Goal: Transaction & Acquisition: Book appointment/travel/reservation

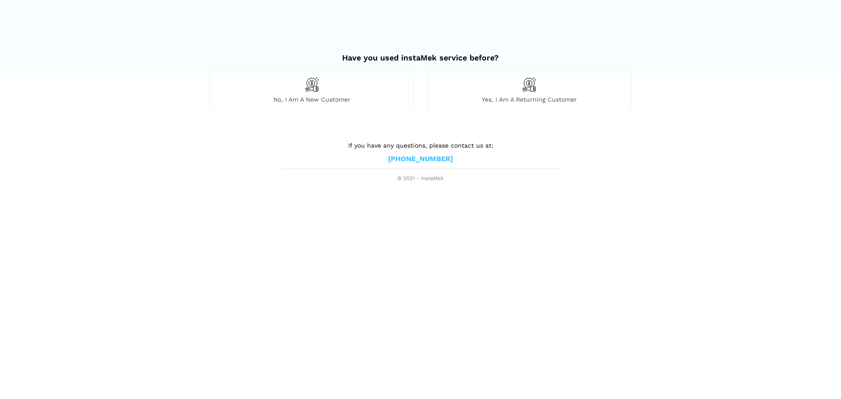
click at [312, 85] on img at bounding box center [312, 84] width 15 height 15
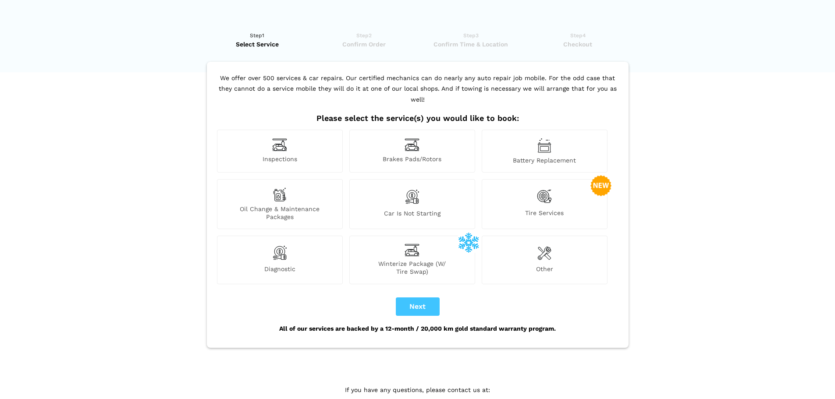
click at [280, 138] on img at bounding box center [279, 145] width 15 height 14
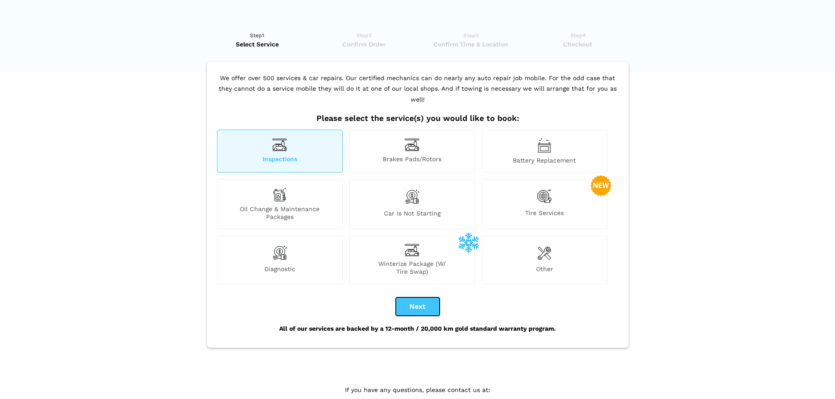
click at [419, 298] on button "Next" at bounding box center [418, 307] width 44 height 18
checkbox input "true"
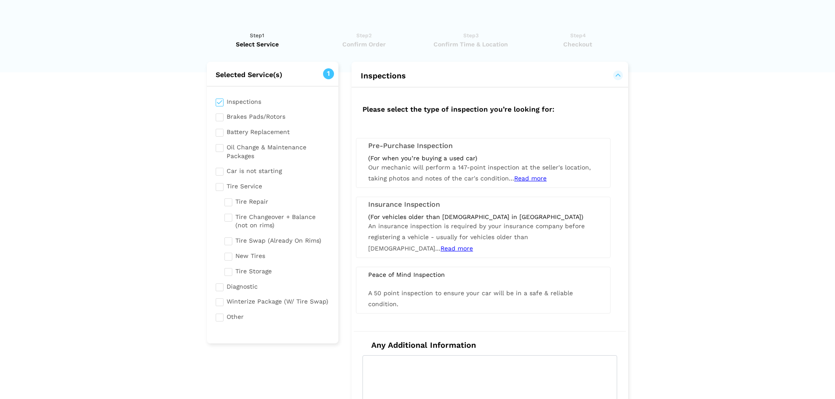
click at [528, 176] on span "Read more" at bounding box center [530, 178] width 32 height 7
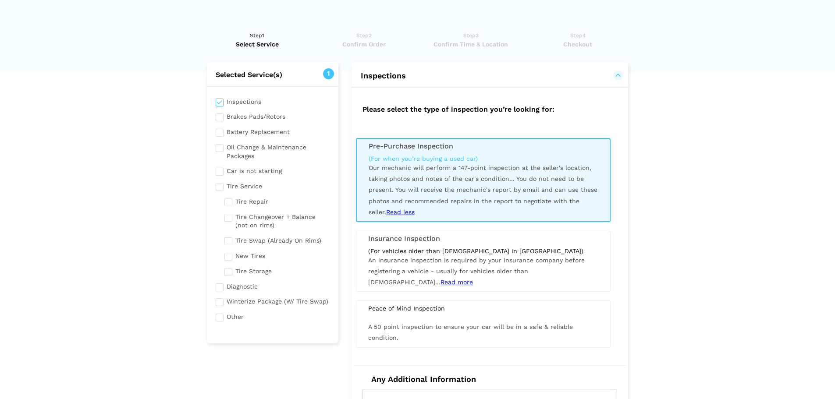
click at [411, 166] on span "Our mechanic will perform a 147-point inspection at the seller's location, taki…" at bounding box center [483, 189] width 229 height 51
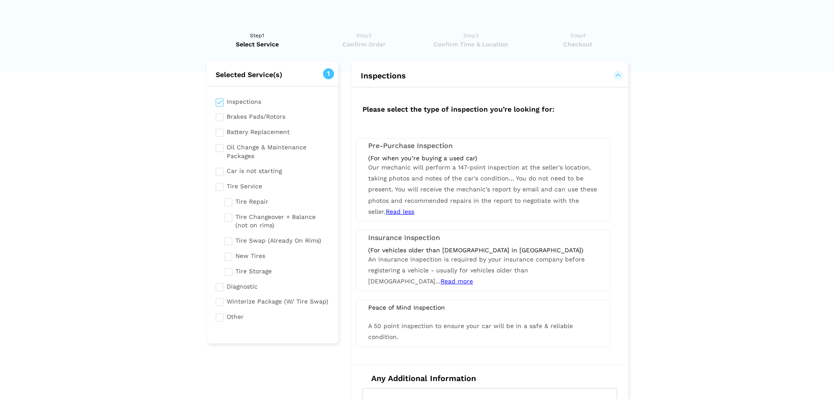
scroll to position [44, 0]
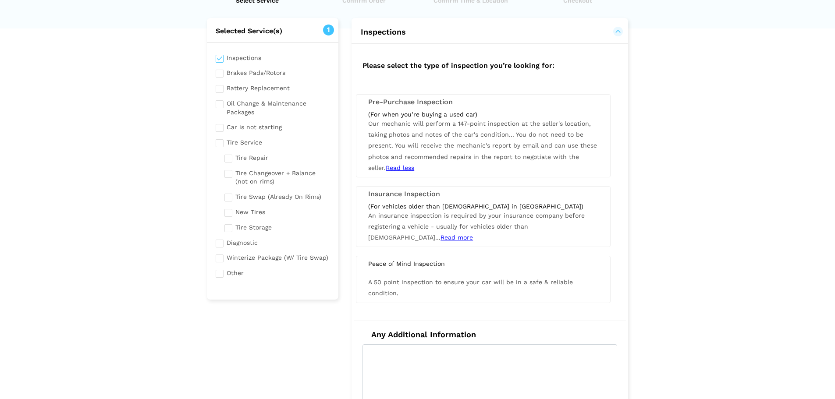
click at [435, 213] on span "An insurance inspection is required by your insurance company before registerin…" at bounding box center [476, 226] width 216 height 29
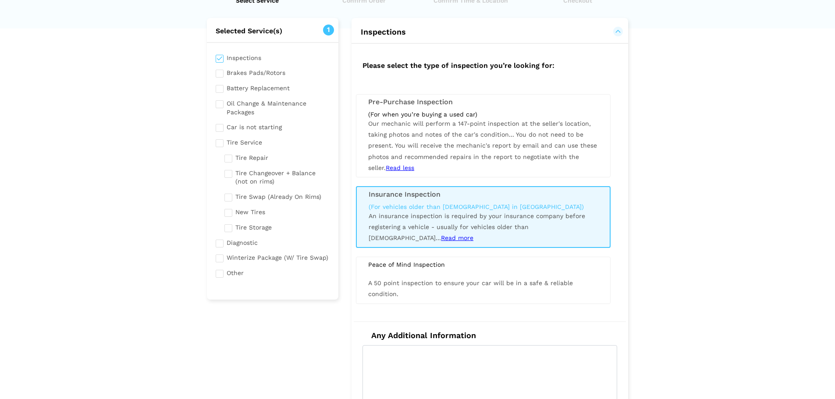
click at [399, 115] on div "(For when you’re buying a used car)" at bounding box center [483, 114] width 230 height 8
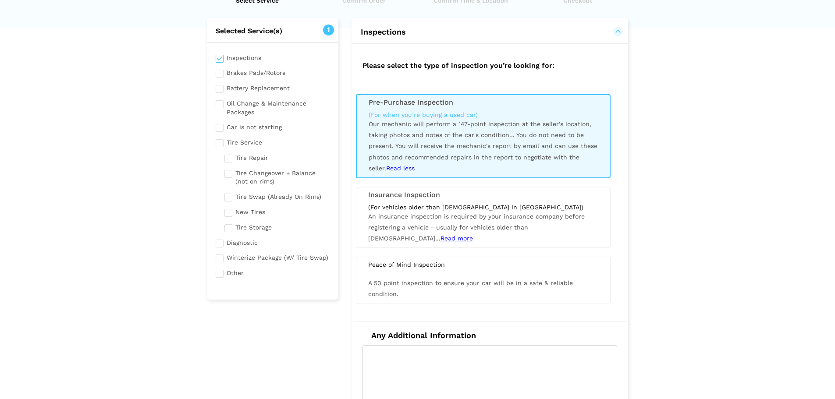
click at [426, 209] on div "(For vehicles older than [DEMOGRAPHIC_DATA] in [GEOGRAPHIC_DATA])" at bounding box center [483, 207] width 230 height 8
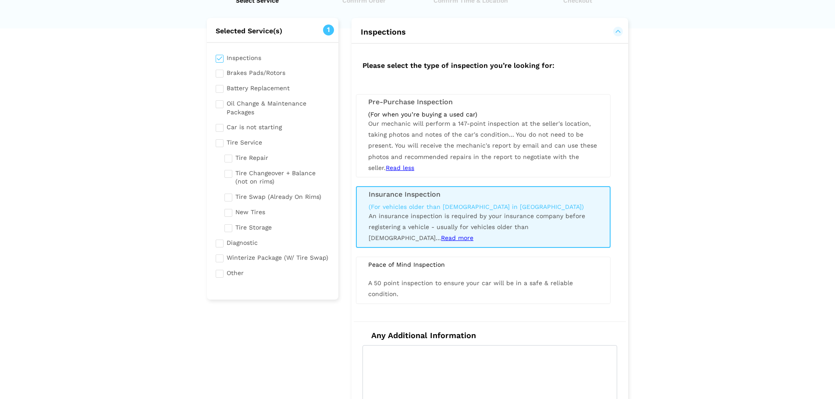
click at [437, 135] on span "Our mechanic will perform a 147-point inspection at the seller's location, taki…" at bounding box center [482, 145] width 229 height 51
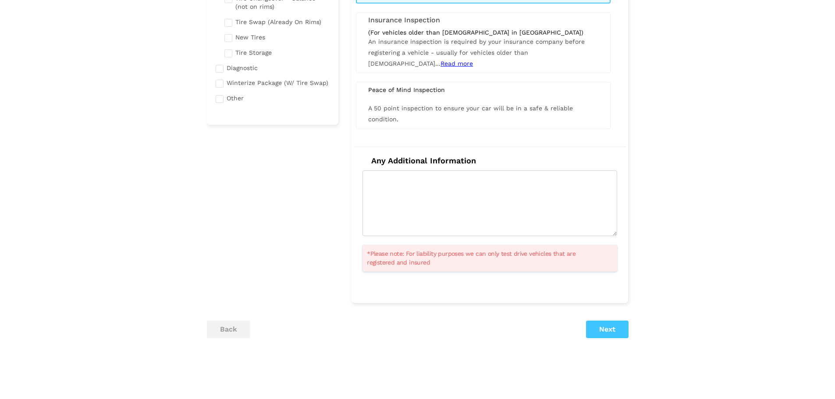
scroll to position [131, 0]
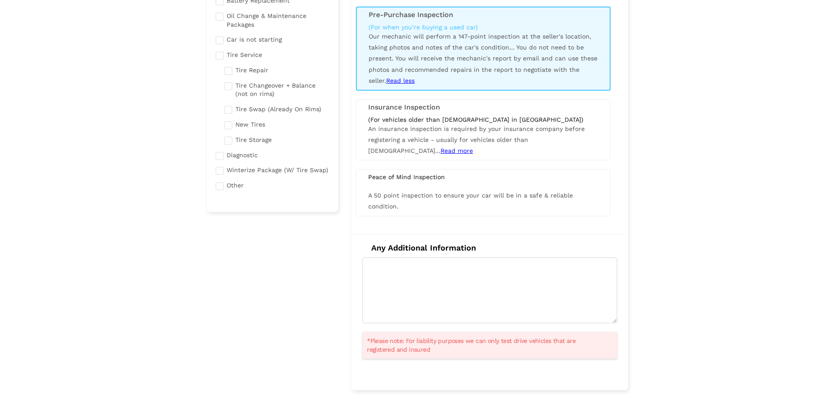
click at [473, 147] on span "Read more" at bounding box center [456, 150] width 32 height 7
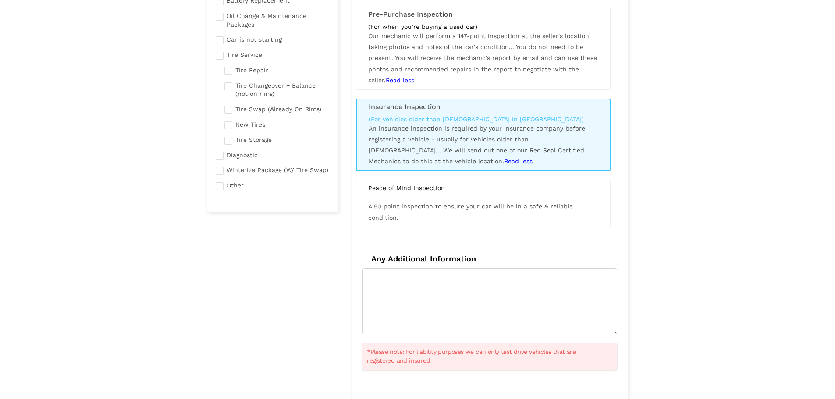
scroll to position [88, 0]
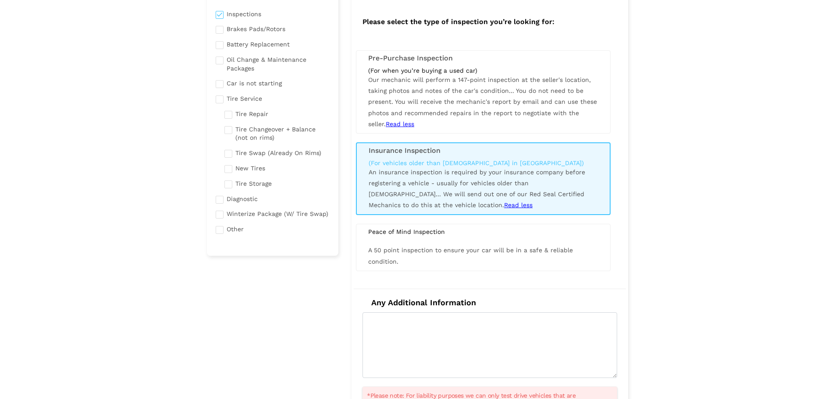
click at [507, 188] on div "(For vehicles older than [DEMOGRAPHIC_DATA] in [GEOGRAPHIC_DATA]) An insurance …" at bounding box center [483, 185] width 242 height 52
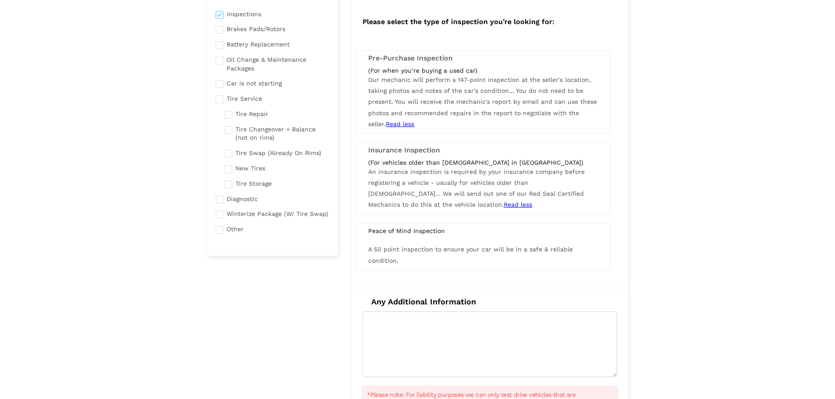
click at [544, 194] on span "We will send out one of our Red Seal Certified Mechanics to do this at the vehi…" at bounding box center [476, 199] width 216 height 18
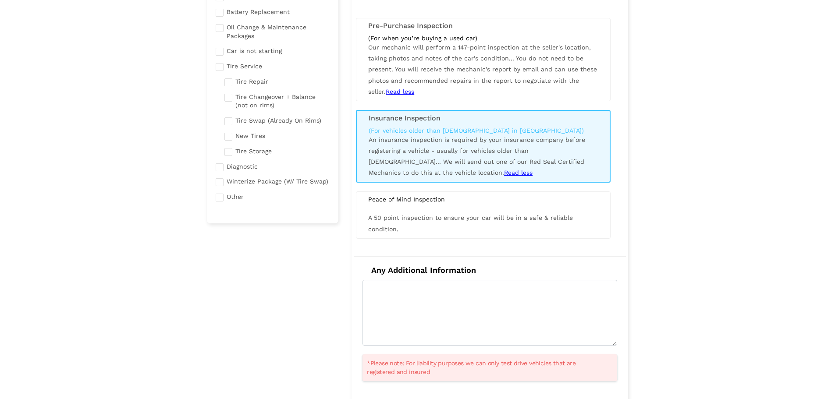
scroll to position [175, 0]
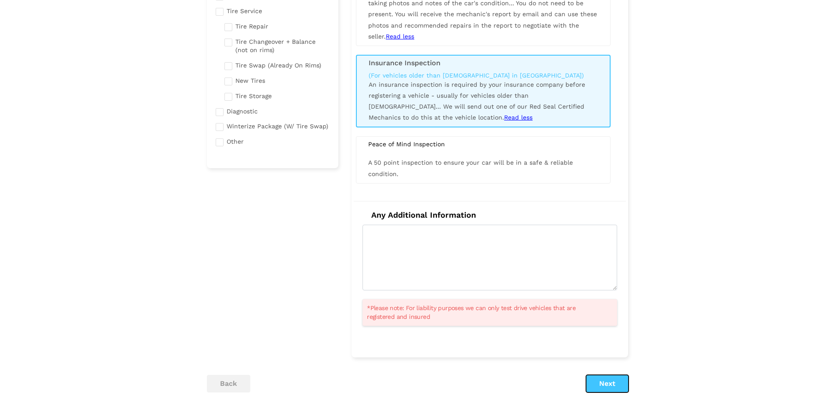
click at [617, 386] on button "Next" at bounding box center [607, 384] width 43 height 18
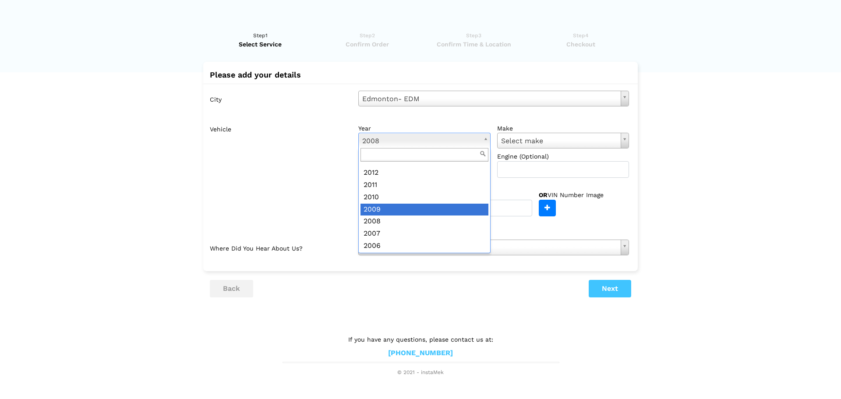
scroll to position [200, 0]
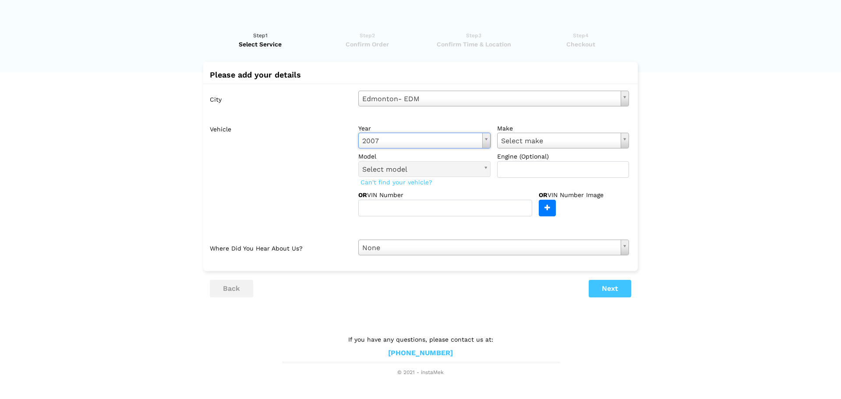
click at [560, 131] on label "make" at bounding box center [563, 128] width 132 height 9
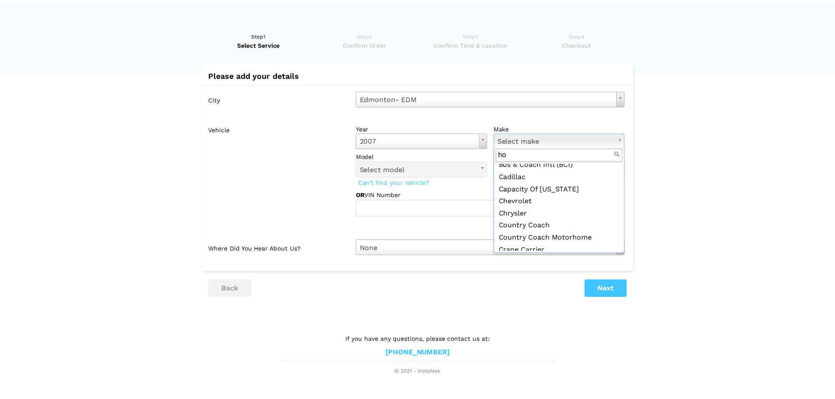
scroll to position [0, 0]
type input "hon"
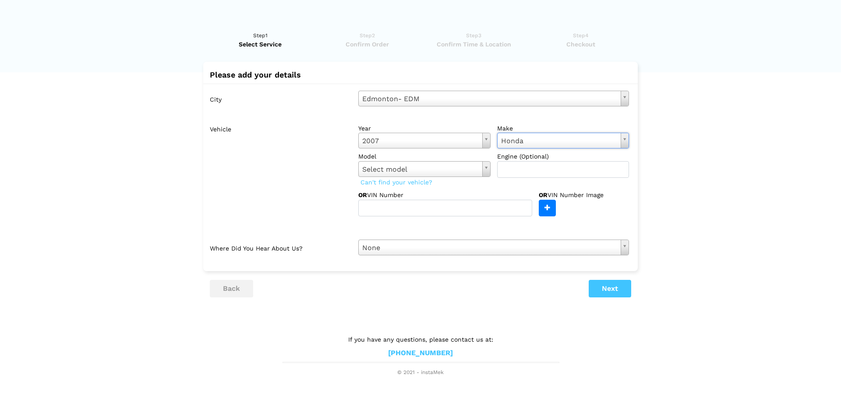
drag, startPoint x: 478, startPoint y: 164, endPoint x: 481, endPoint y: 170, distance: 6.1
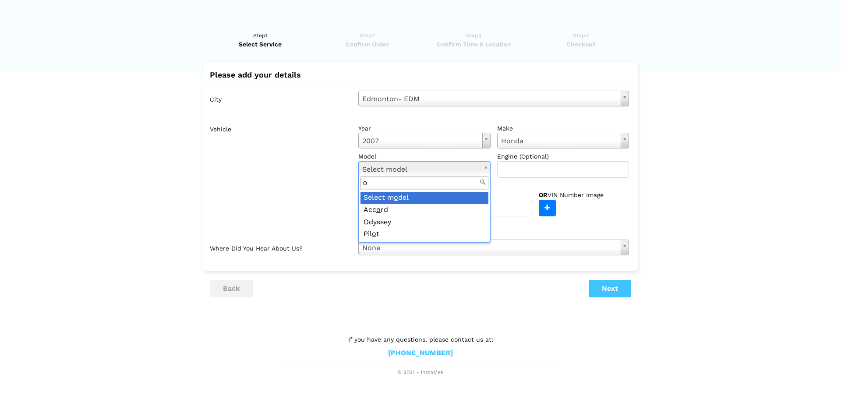
type input "od"
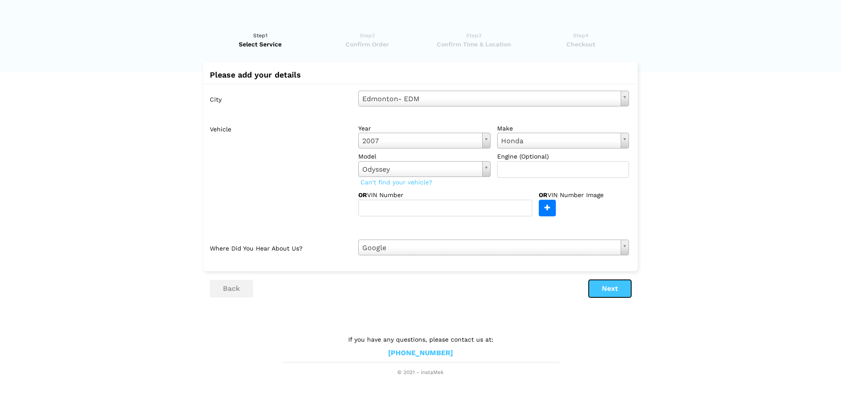
click at [606, 291] on button "Next" at bounding box center [610, 289] width 43 height 18
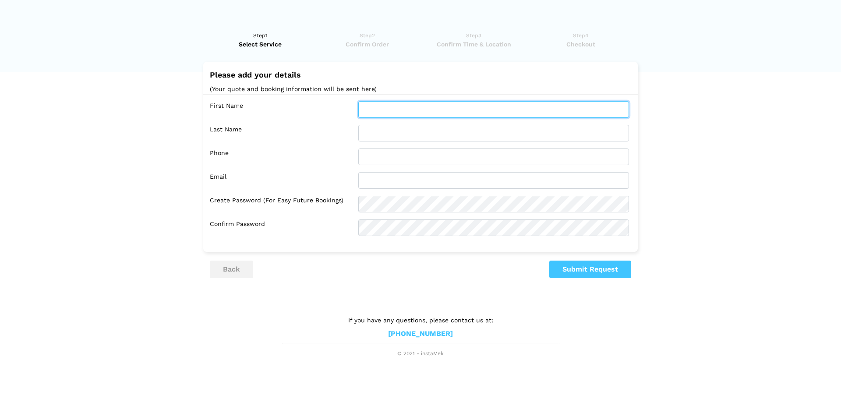
click at [441, 111] on input "text" at bounding box center [493, 109] width 271 height 17
type input "[PERSON_NAME]"
type input "5875899716"
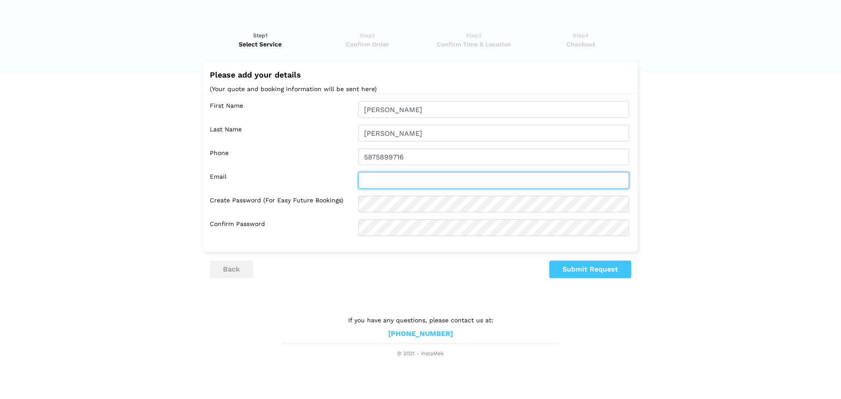
type input "[EMAIL_ADDRESS][DOMAIN_NAME]"
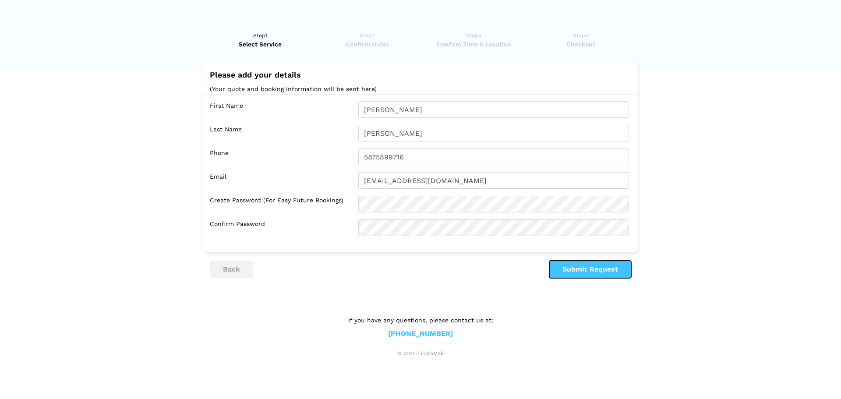
click at [574, 271] on button "Submit Request" at bounding box center [591, 270] width 82 height 18
click at [580, 279] on lik "Have you used instaMek service before? No, I am a new customer Yes, I am a retu…" at bounding box center [420, 190] width 841 height 336
click at [564, 251] on div "Please add your details (Your quote and booking information will be sent here) …" at bounding box center [420, 157] width 435 height 191
click at [574, 277] on button "Submit Request" at bounding box center [591, 270] width 82 height 18
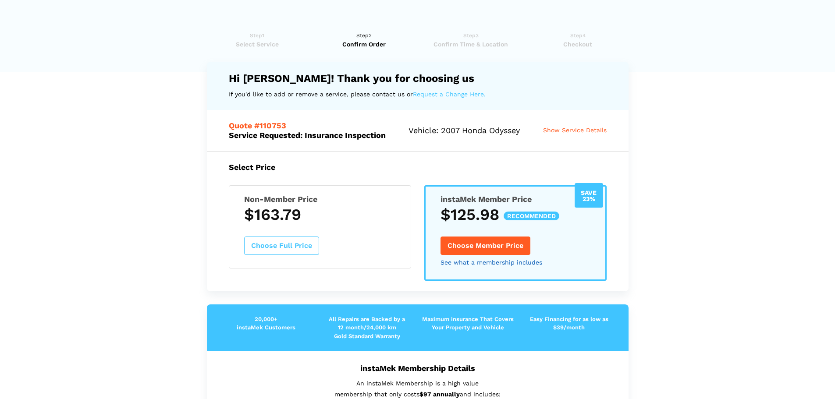
click at [484, 266] on link "See what a membership includes" at bounding box center [491, 262] width 102 height 6
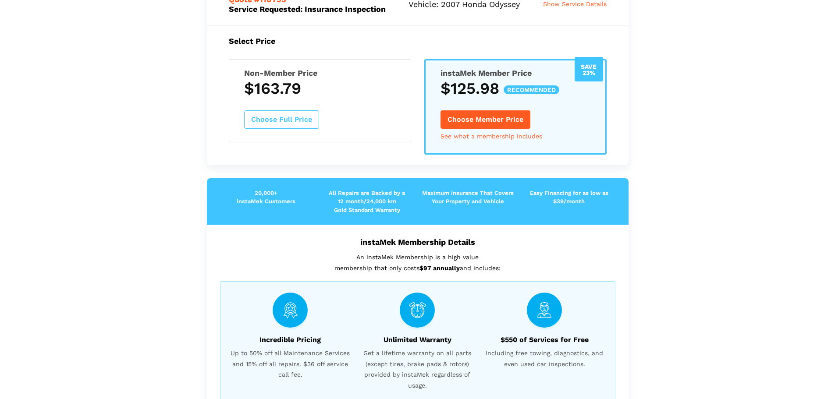
scroll to position [110, 0]
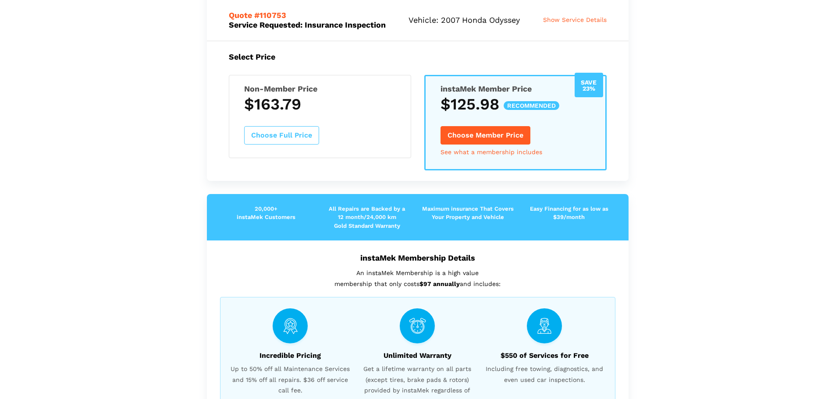
click at [300, 145] on button "Choose Full Price" at bounding box center [281, 135] width 75 height 18
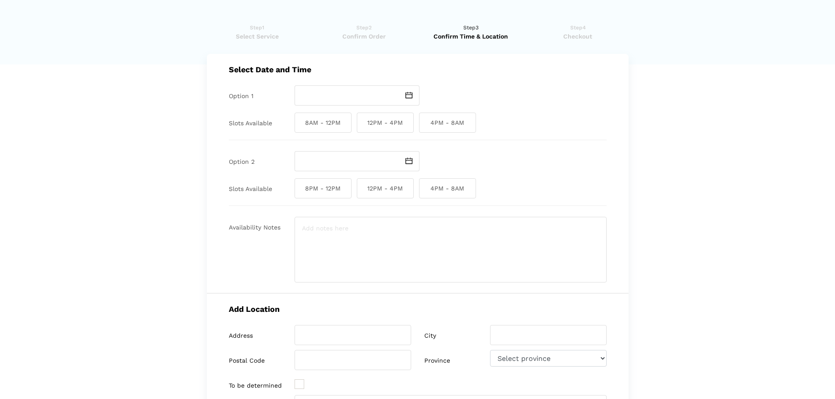
scroll to position [0, 0]
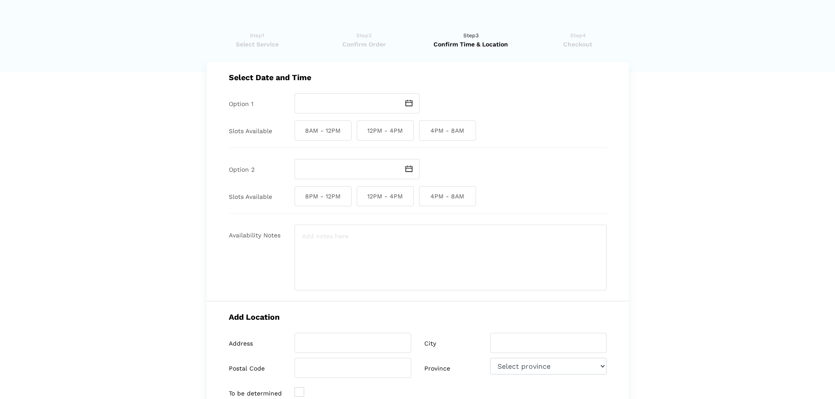
click at [408, 102] on img at bounding box center [408, 103] width 7 height 7
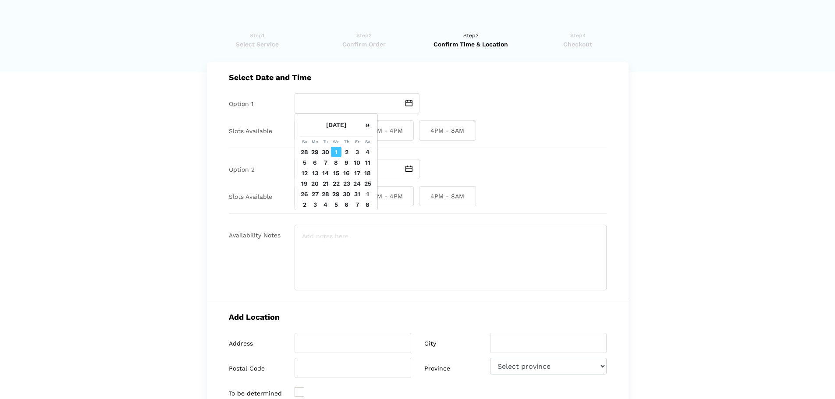
click at [408, 102] on img at bounding box center [408, 103] width 7 height 7
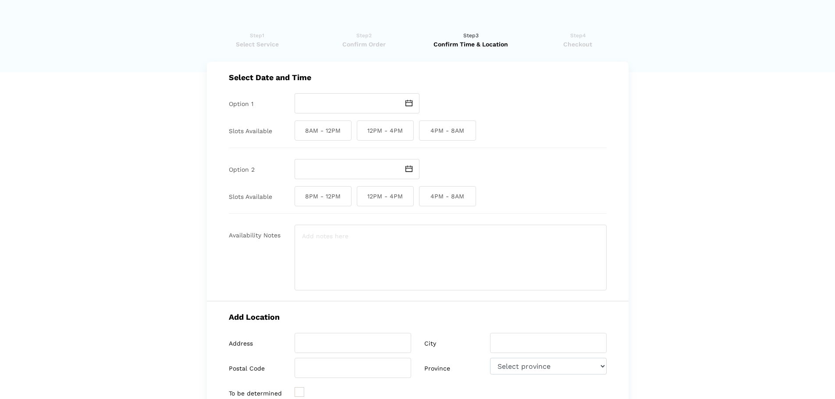
click at [566, 165] on div at bounding box center [450, 169] width 312 height 20
click at [241, 42] on span "Select Service" at bounding box center [257, 44] width 101 height 9
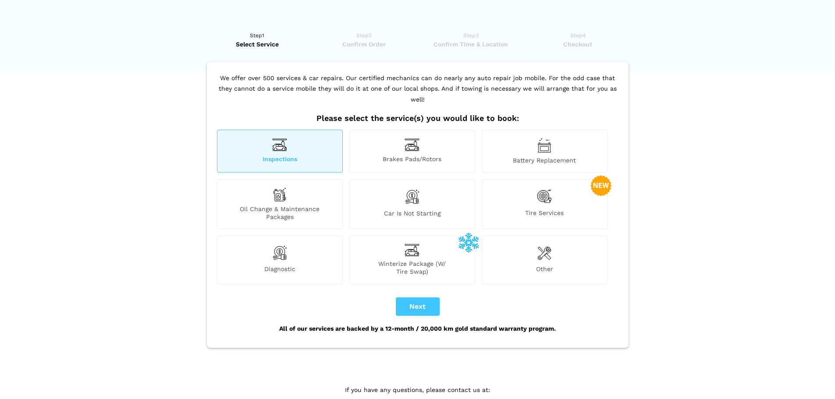
click at [281, 138] on img at bounding box center [279, 145] width 15 height 14
click at [407, 299] on button "Next" at bounding box center [418, 307] width 44 height 18
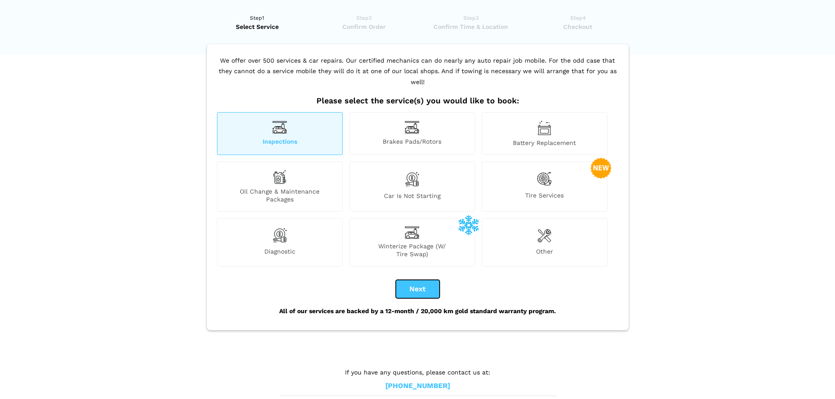
click at [418, 280] on button "Next" at bounding box center [418, 289] width 44 height 18
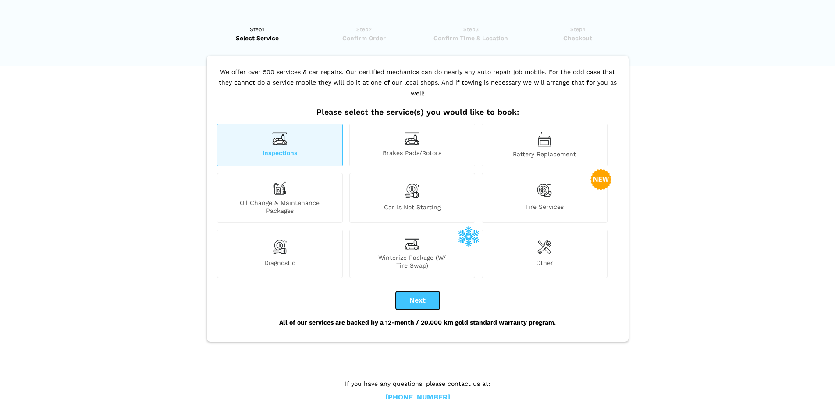
scroll to position [0, 0]
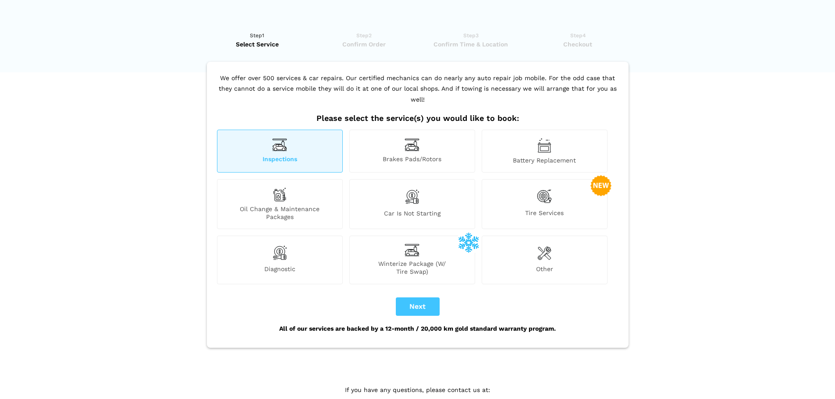
click at [283, 138] on img at bounding box center [279, 145] width 15 height 14
click at [423, 298] on button "Next" at bounding box center [418, 307] width 44 height 18
click at [358, 39] on link "Step2 Confirm Order" at bounding box center [363, 40] width 101 height 18
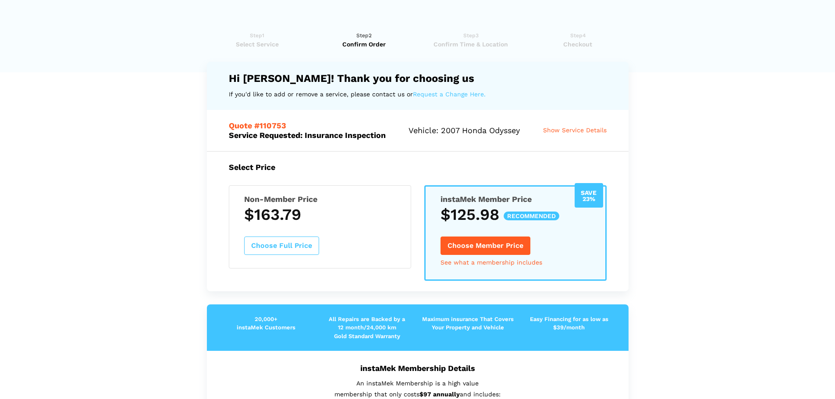
click at [253, 38] on link "Step1 Select Service" at bounding box center [257, 40] width 101 height 18
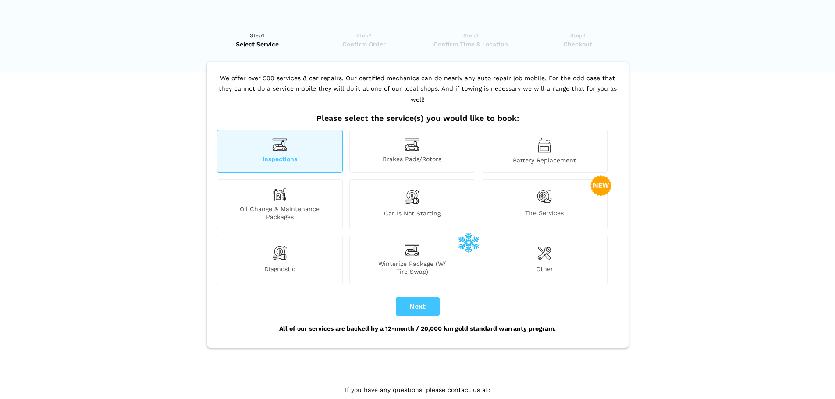
click at [291, 159] on div "Inspections" at bounding box center [280, 151] width 126 height 43
click at [280, 155] on span "Inspections" at bounding box center [279, 159] width 125 height 9
click at [365, 43] on span "Confirm Order" at bounding box center [363, 44] width 101 height 9
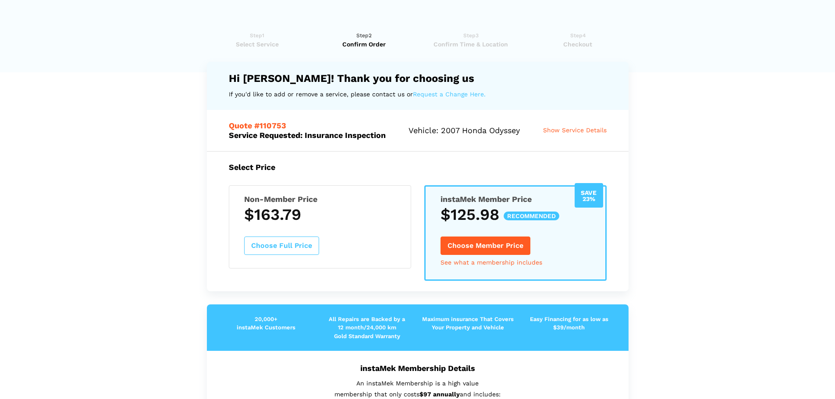
click at [450, 92] on link "Request a Change Here." at bounding box center [449, 94] width 73 height 11
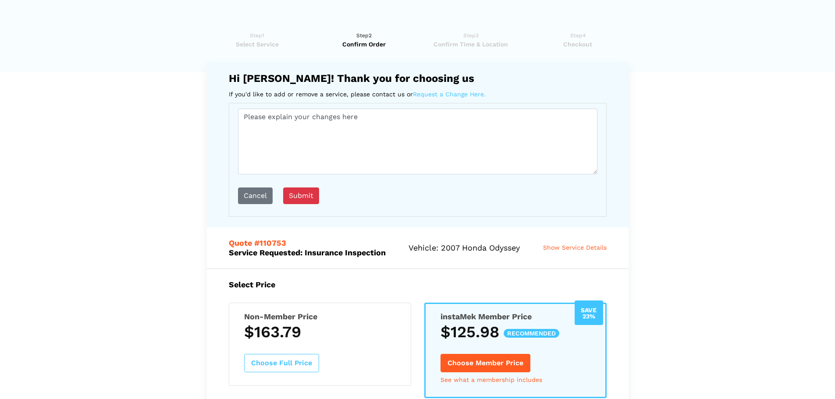
click at [451, 93] on link "Request a Change Here." at bounding box center [449, 94] width 73 height 11
click at [263, 196] on button "cancel" at bounding box center [255, 196] width 35 height 17
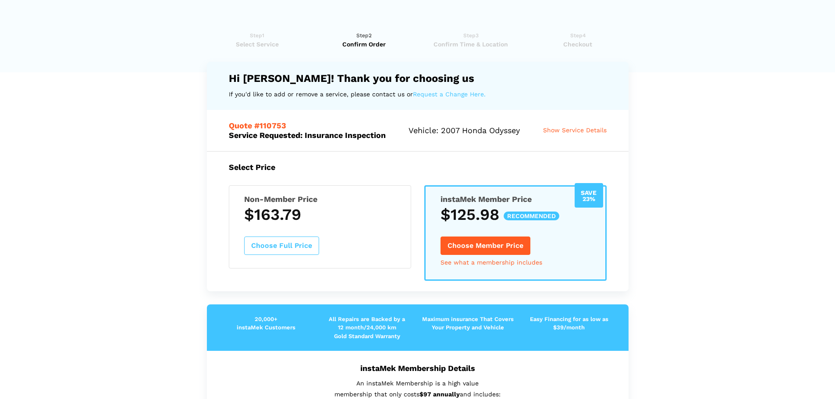
click at [238, 121] on div "Quote #110753 Service Requested: Insurance Inspection Vehicle: 2007 Honda Odyss…" at bounding box center [418, 130] width 422 height 41
click at [543, 134] on span "Show Service Details" at bounding box center [575, 130] width 64 height 7
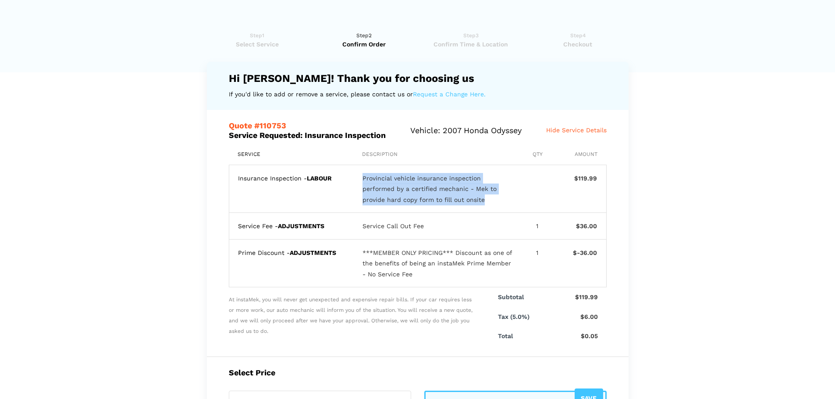
drag, startPoint x: 364, startPoint y: 176, endPoint x: 466, endPoint y: 204, distance: 105.9
click at [466, 204] on div "Provincial vehicle insurance inspection performed by a certified mechanic - Mek…" at bounding box center [437, 189] width 151 height 32
